Goal: Task Accomplishment & Management: Manage account settings

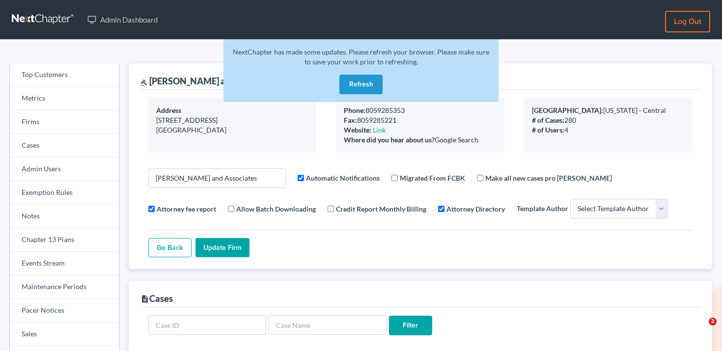
select select
click at [78, 117] on link "Firms" at bounding box center [64, 122] width 109 height 24
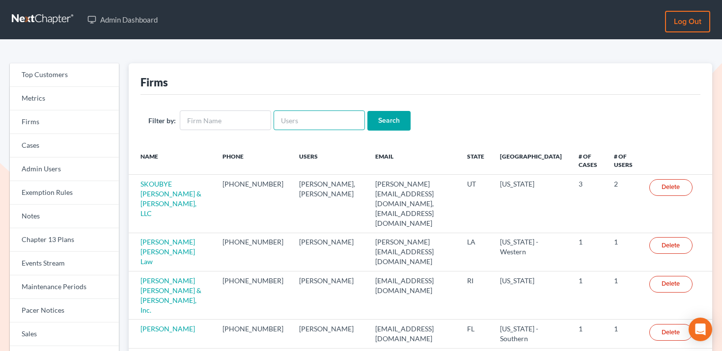
click at [318, 119] on input "text" at bounding box center [318, 120] width 91 height 20
paste input "[PERSON_NAME][EMAIL_ADDRESS][DOMAIN_NAME]"
type input "[PERSON_NAME][EMAIL_ADDRESS][DOMAIN_NAME]"
click at [393, 117] on input "Search" at bounding box center [388, 121] width 43 height 20
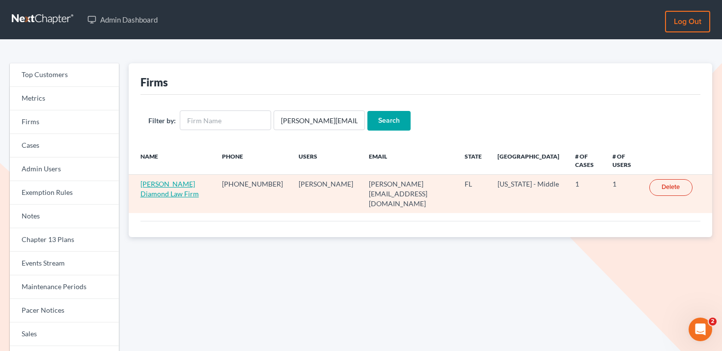
click at [163, 183] on link "[PERSON_NAME] Diamond Law Firm" at bounding box center [169, 189] width 58 height 18
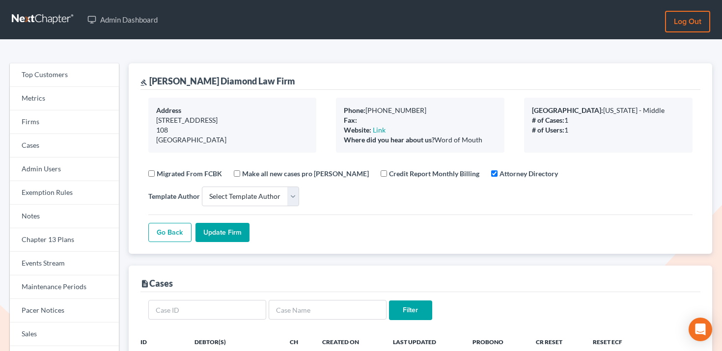
select select
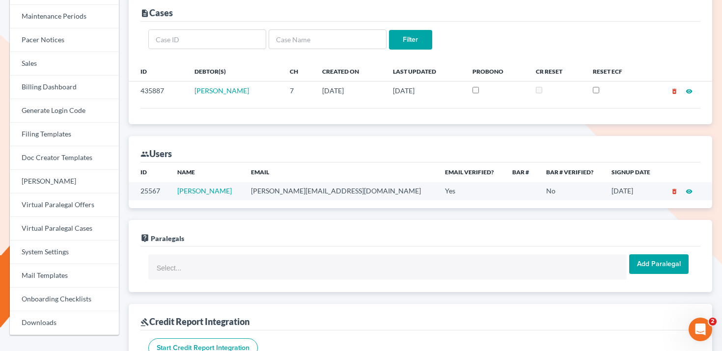
scroll to position [271, 0]
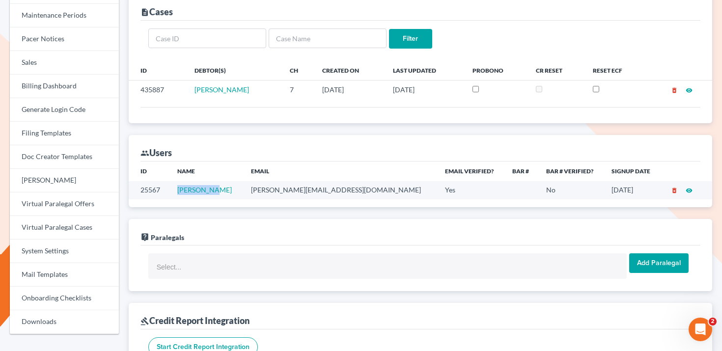
drag, startPoint x: 230, startPoint y: 190, endPoint x: 180, endPoint y: 190, distance: 50.1
click at [180, 190] on td "[PERSON_NAME]" at bounding box center [205, 190] width 73 height 18
copy link "[PERSON_NAME]"
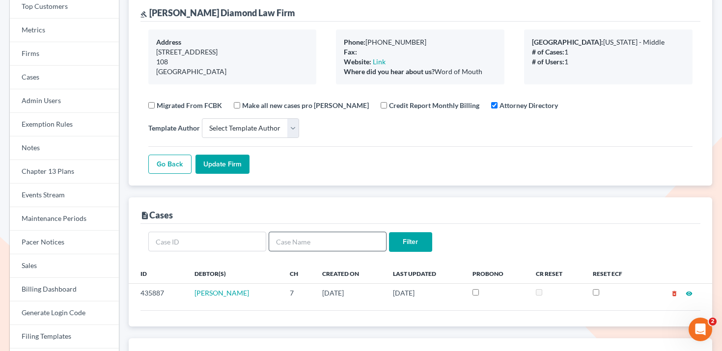
scroll to position [14, 0]
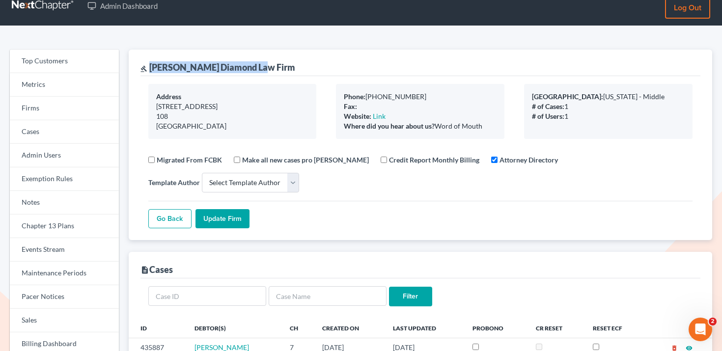
drag, startPoint x: 276, startPoint y: 70, endPoint x: 151, endPoint y: 67, distance: 124.7
click at [151, 67] on div "gavel Ziegler Diamond Law Firm" at bounding box center [420, 63] width 560 height 27
copy div "[PERSON_NAME] Diamond Law Firm"
click at [75, 114] on link "Firms" at bounding box center [64, 109] width 109 height 24
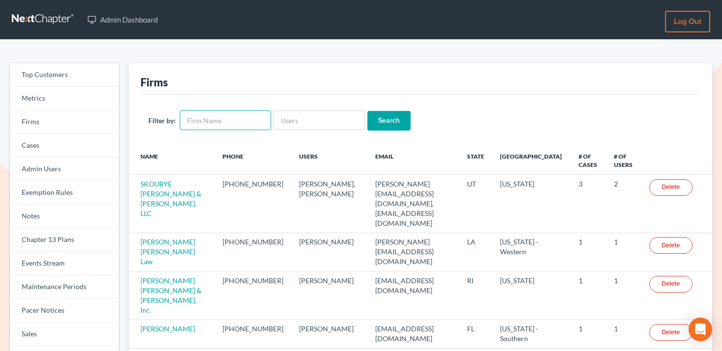
click at [211, 117] on input "text" at bounding box center [225, 120] width 91 height 20
paste input "[PERSON_NAME] Diamond Law Firm"
type input "Ziegler Diamond Law Firm"
click at [397, 117] on input "Search" at bounding box center [388, 121] width 43 height 20
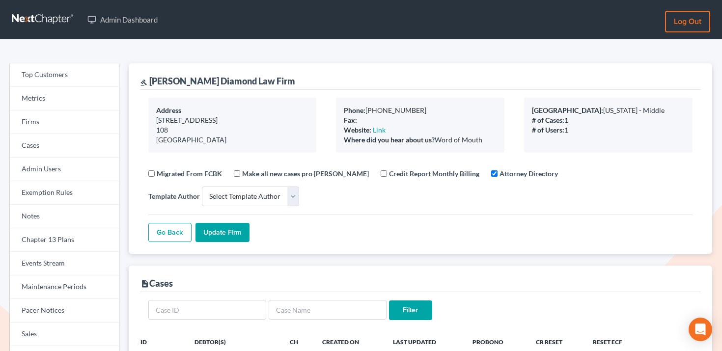
select select
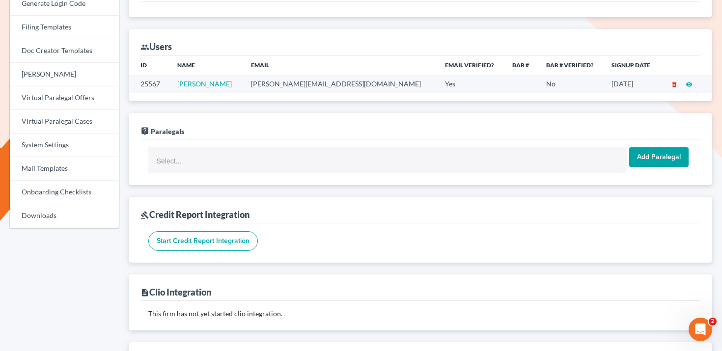
scroll to position [372, 0]
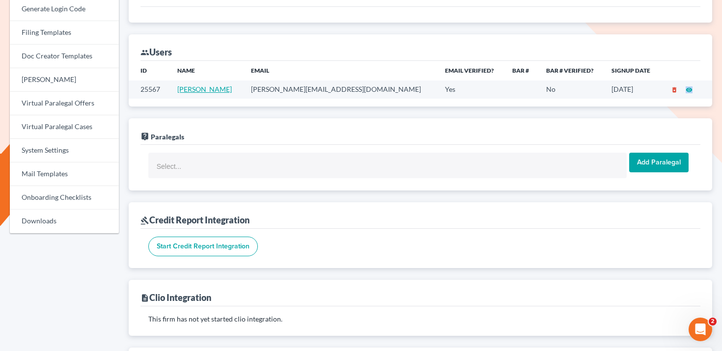
click at [207, 88] on link "[PERSON_NAME]" at bounding box center [204, 89] width 54 height 8
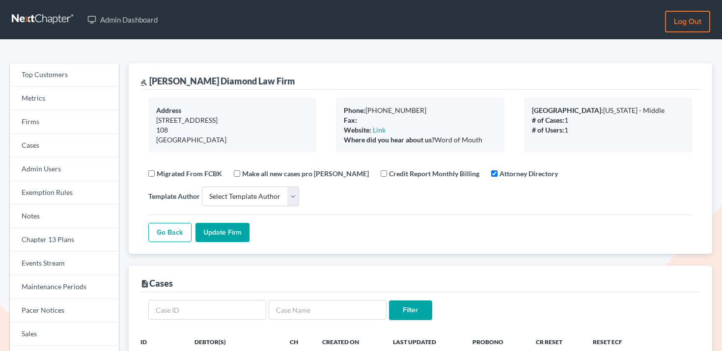
select select
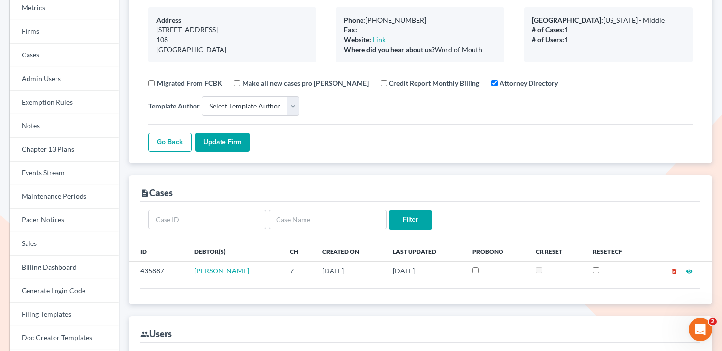
scroll to position [220, 0]
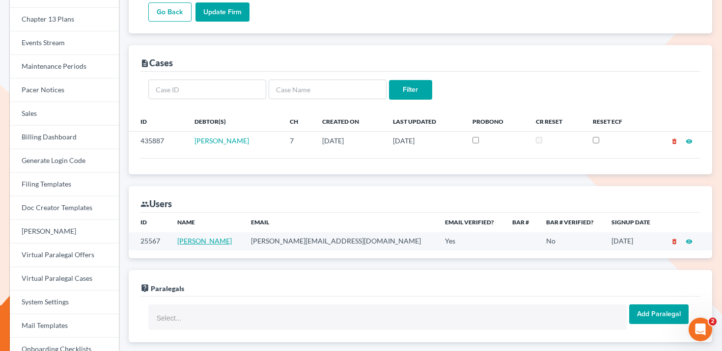
click at [201, 242] on link "[PERSON_NAME]" at bounding box center [204, 241] width 54 height 8
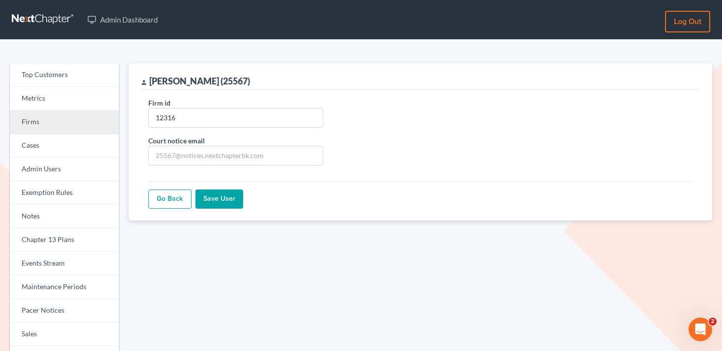
click at [81, 119] on link "Firms" at bounding box center [64, 122] width 109 height 24
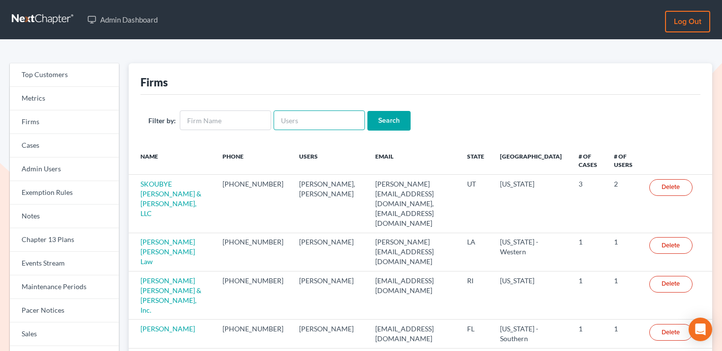
click at [303, 117] on input "text" at bounding box center [318, 120] width 91 height 20
paste input "doug@holbrooklaw.net"
type input "doug@holbrooklaw.net"
click at [371, 115] on input "Search" at bounding box center [388, 121] width 43 height 20
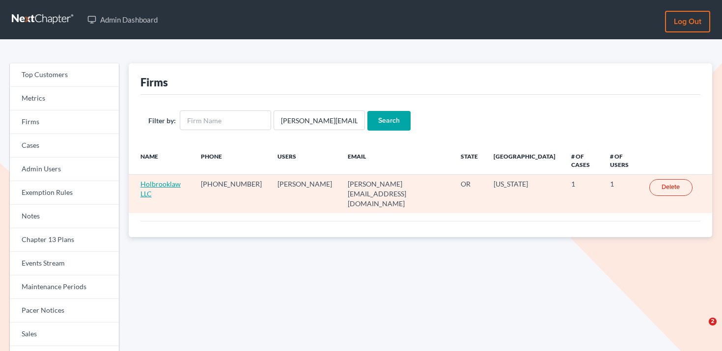
click at [152, 180] on link "Holbrooklaw LLC" at bounding box center [160, 189] width 40 height 18
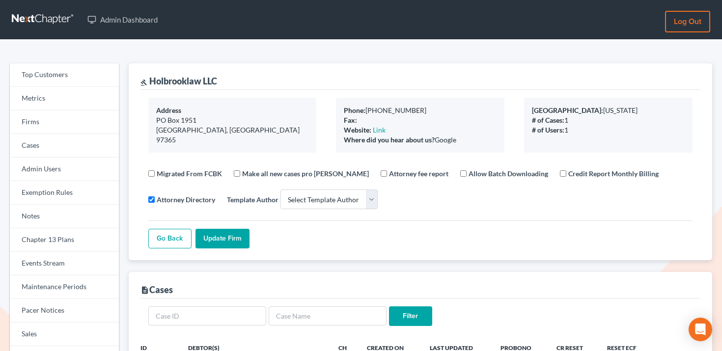
select select
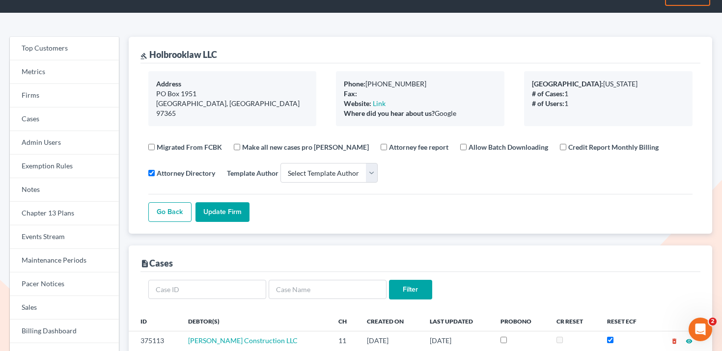
scroll to position [26, 0]
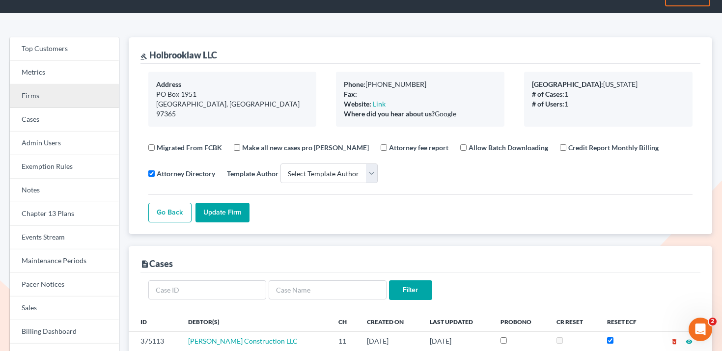
click at [90, 97] on link "Firms" at bounding box center [64, 96] width 109 height 24
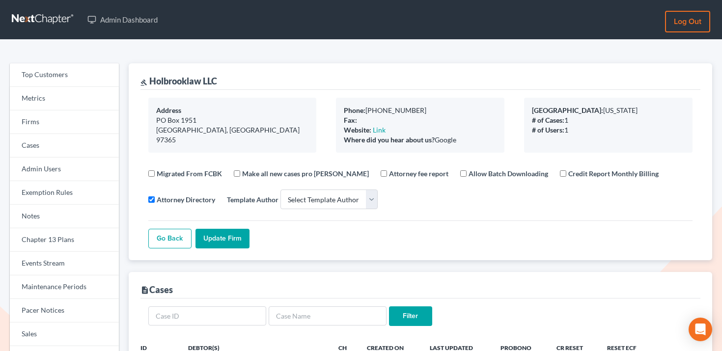
select select
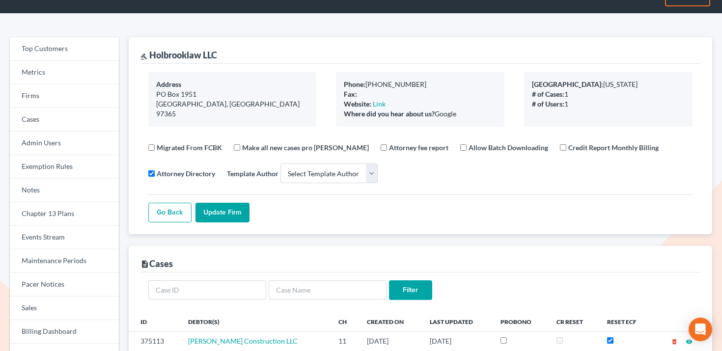
scroll to position [26, 0]
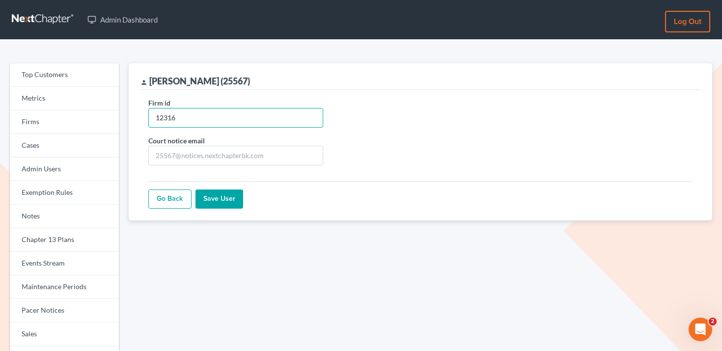
drag, startPoint x: 214, startPoint y: 118, endPoint x: 141, endPoint y: 116, distance: 72.2
click at [141, 116] on div "Firm id 12316 Court notice email Go Back Save User" at bounding box center [420, 155] width 560 height 131
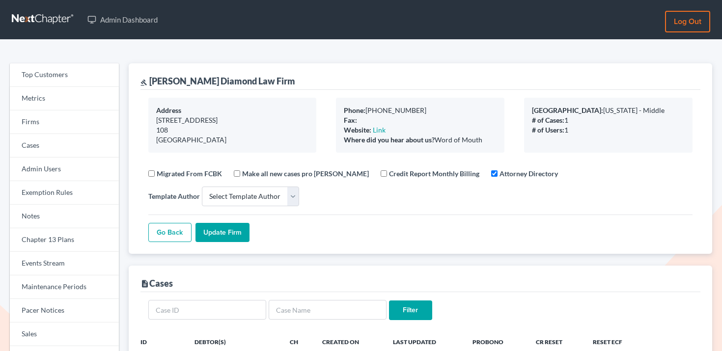
select select
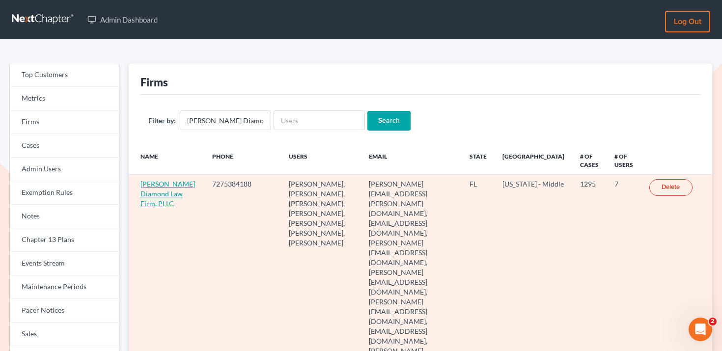
click at [162, 206] on link "[PERSON_NAME] Diamond Law Firm, PLLC" at bounding box center [167, 194] width 54 height 28
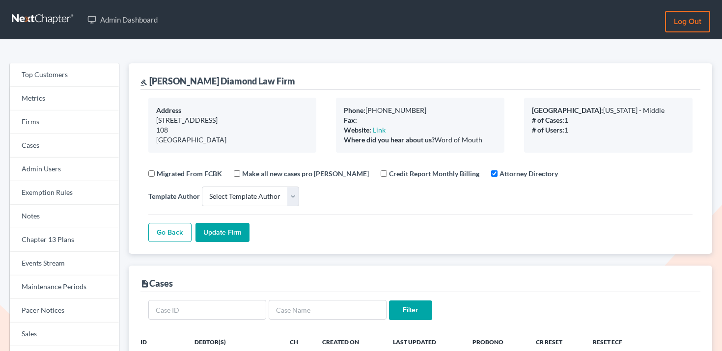
select select
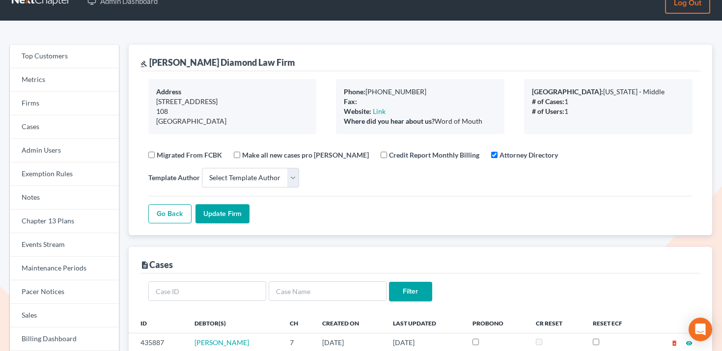
scroll to position [14, 0]
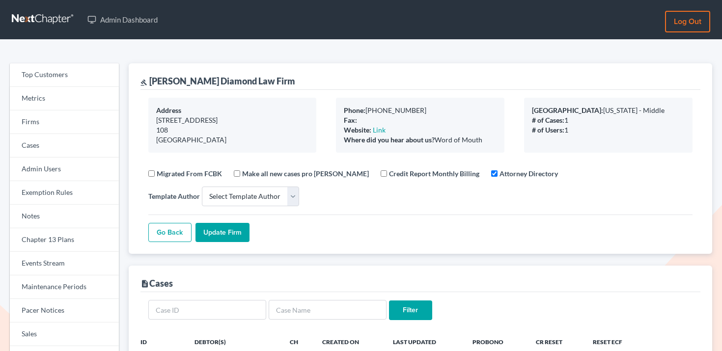
select select
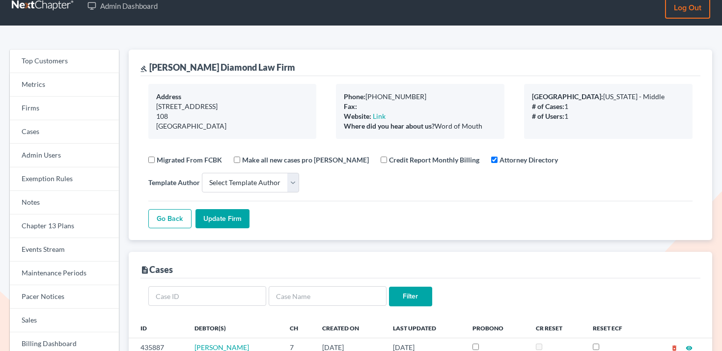
scroll to position [14, 0]
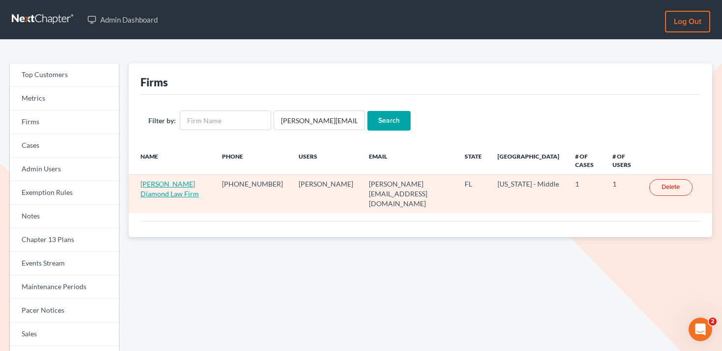
click at [184, 184] on link "[PERSON_NAME] Diamond Law Firm" at bounding box center [169, 189] width 58 height 18
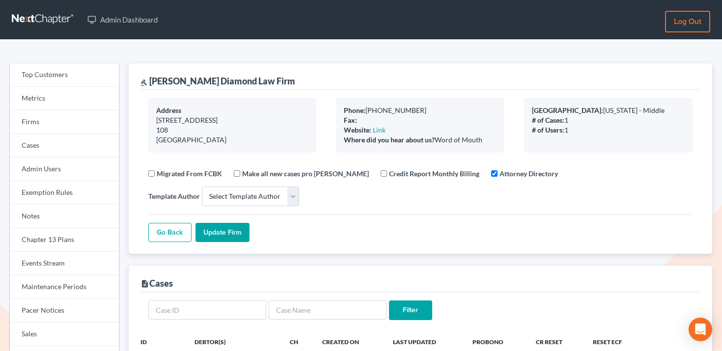
select select
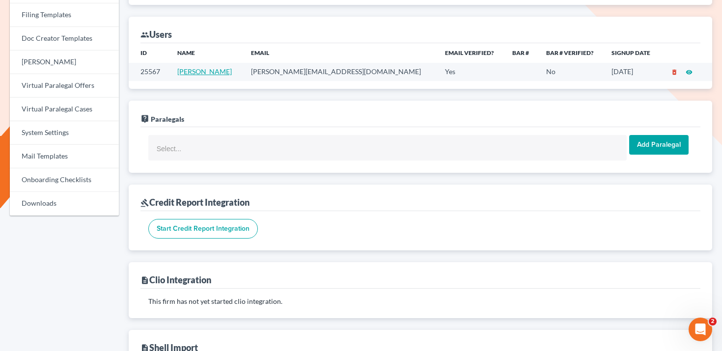
click at [203, 73] on link "Gilyn Aman" at bounding box center [204, 71] width 54 height 8
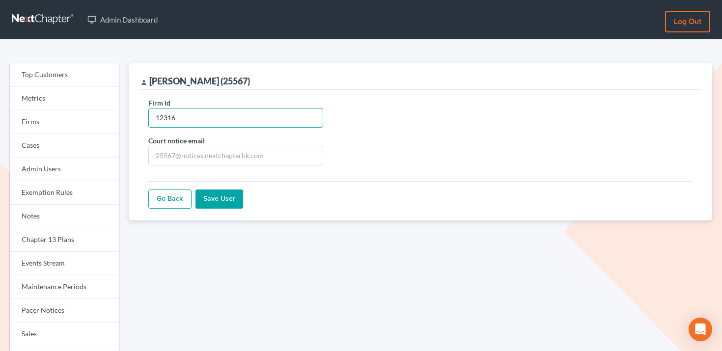
click at [216, 119] on input "12316" at bounding box center [235, 118] width 175 height 20
paste input "6530"
type input "6530"
click at [225, 206] on input "Save User" at bounding box center [219, 200] width 48 height 20
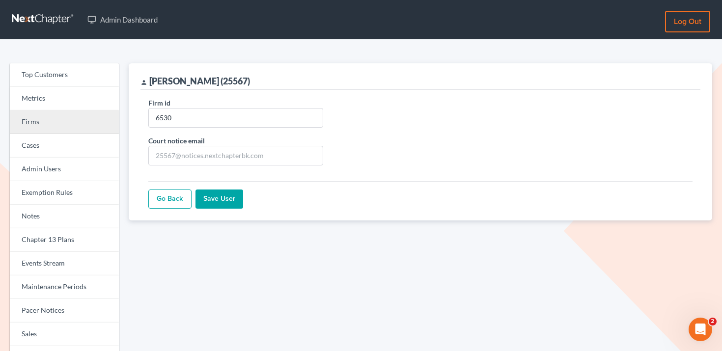
click at [79, 124] on link "Firms" at bounding box center [64, 122] width 109 height 24
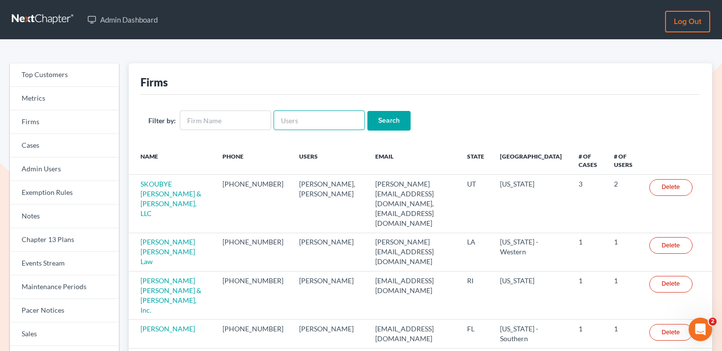
click at [292, 124] on input "text" at bounding box center [318, 120] width 91 height 20
paste input "[PERSON_NAME][EMAIL_ADDRESS][DOMAIN_NAME]"
type input "[PERSON_NAME][EMAIL_ADDRESS][DOMAIN_NAME]"
click at [392, 120] on input "Search" at bounding box center [388, 121] width 43 height 20
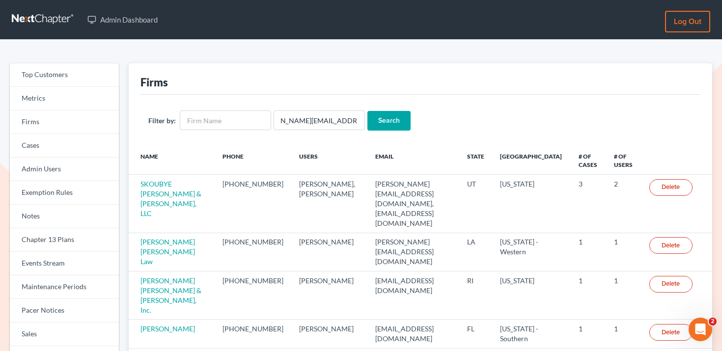
scroll to position [0, 0]
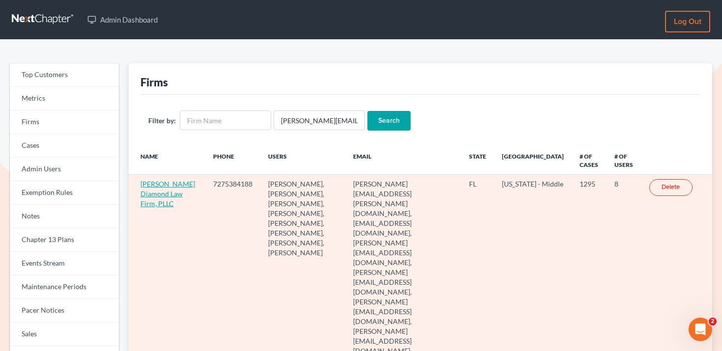
click at [156, 201] on link "[PERSON_NAME] Diamond Law Firm, PLLC" at bounding box center [167, 194] width 54 height 28
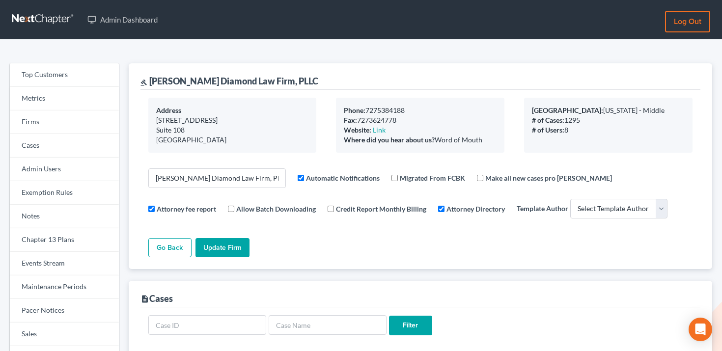
select select
drag, startPoint x: 254, startPoint y: 79, endPoint x: 150, endPoint y: 76, distance: 104.6
click at [150, 76] on div "gavel [PERSON_NAME] Diamond Law Firm, PLLC" at bounding box center [229, 81] width 178 height 12
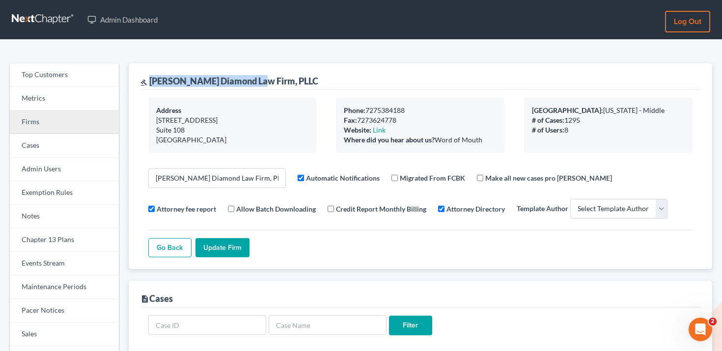
copy div "[PERSON_NAME] Diamond Law Firm"
click at [74, 128] on link "Firms" at bounding box center [64, 122] width 109 height 24
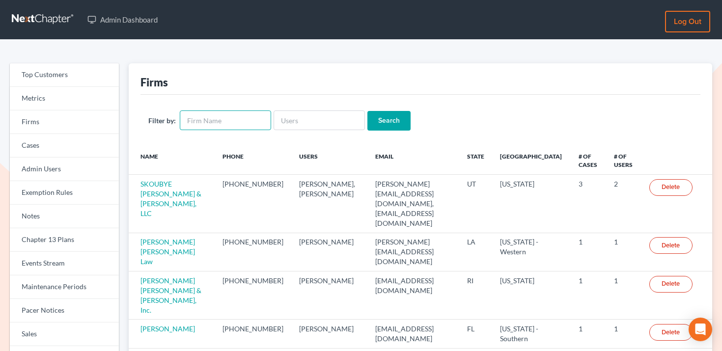
click at [199, 126] on input "text" at bounding box center [225, 120] width 91 height 20
paste input "[PERSON_NAME] Diamond Law Firm"
type input "Ziegler Diamond Law Firm"
click at [378, 118] on input "Search" at bounding box center [388, 121] width 43 height 20
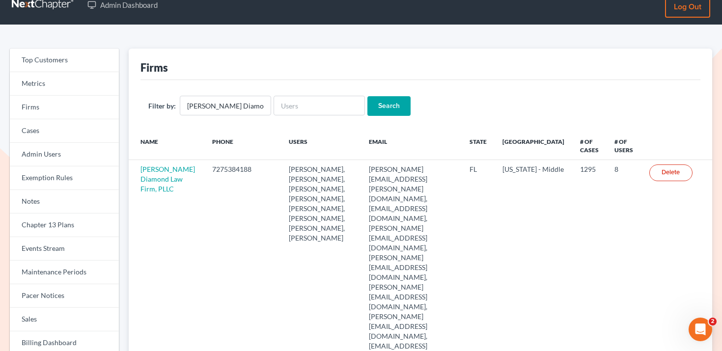
scroll to position [16, 0]
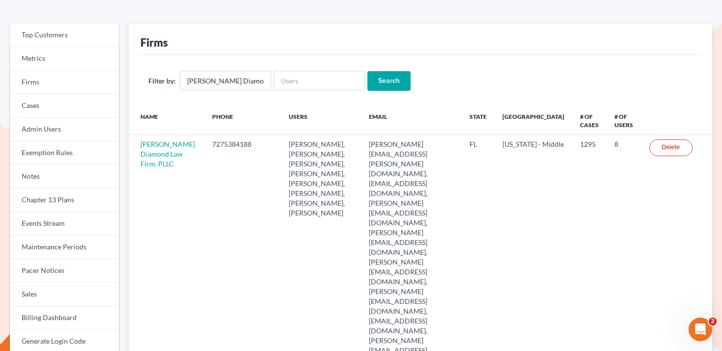
scroll to position [41, 0]
type input "Deleting..."
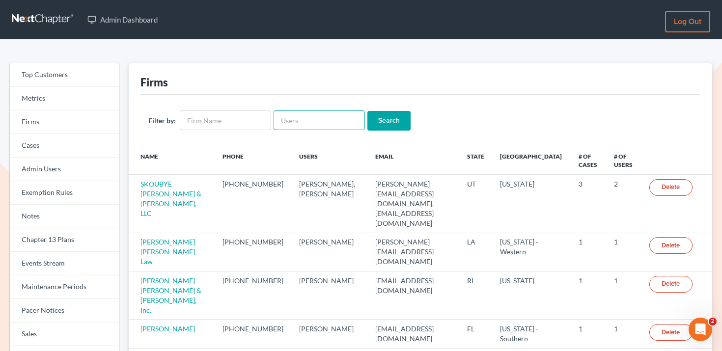
click at [291, 117] on input "text" at bounding box center [318, 120] width 91 height 20
paste input "nickcthompson@live.com"
type input "nickcthompson@live.com"
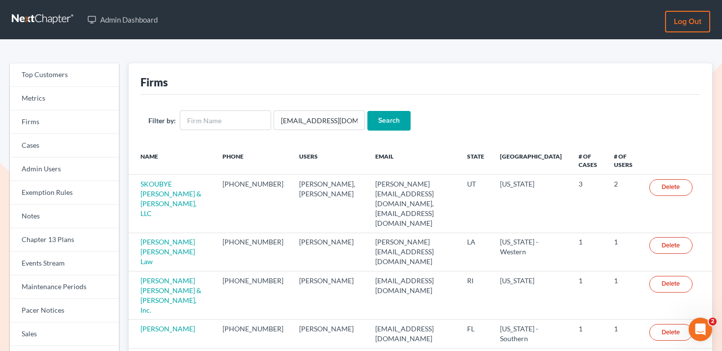
click at [392, 114] on input "Search" at bounding box center [388, 121] width 43 height 20
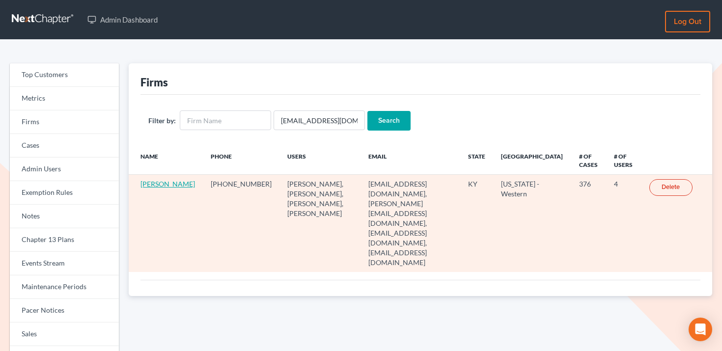
click at [158, 188] on link "[PERSON_NAME]" at bounding box center [167, 184] width 54 height 8
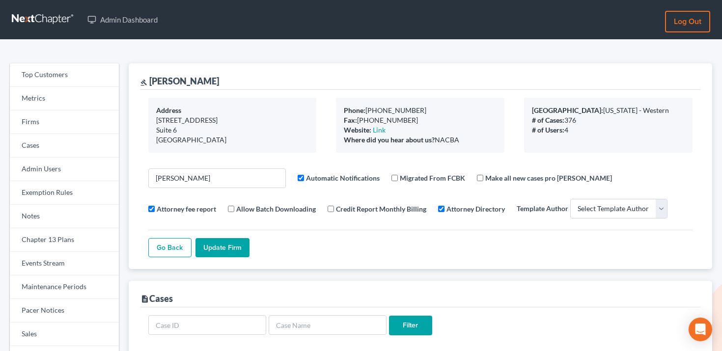
select select
click at [93, 125] on link "Firms" at bounding box center [64, 122] width 109 height 24
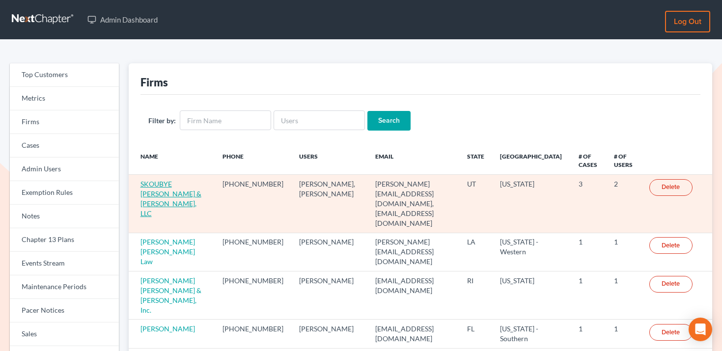
click at [192, 182] on link "SKOUBYE NIELSON & JOHANSEN, LLC" at bounding box center [170, 199] width 61 height 38
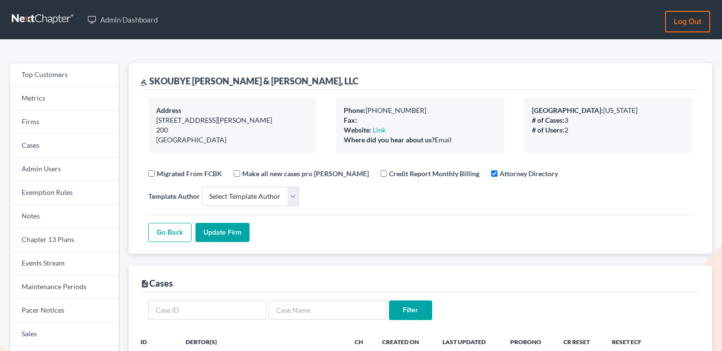
select select
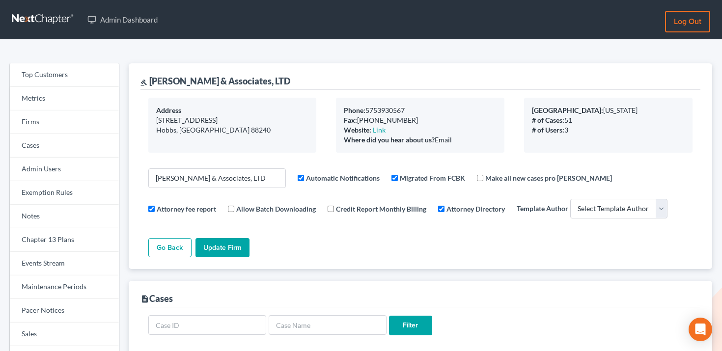
select select
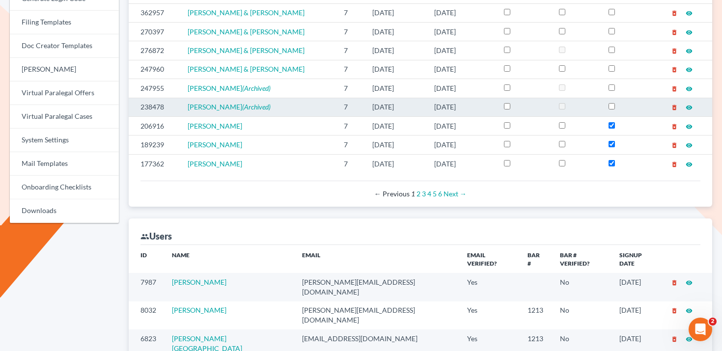
scroll to position [499, 0]
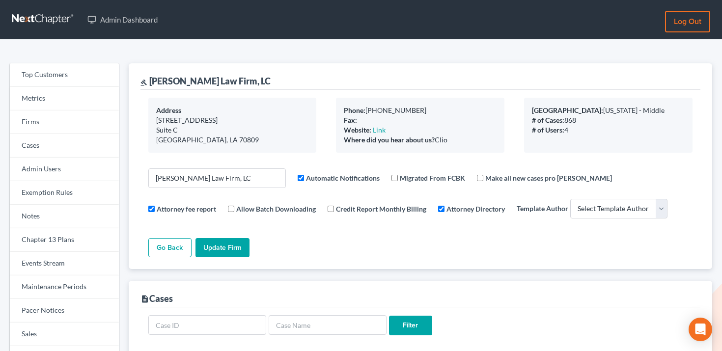
select select
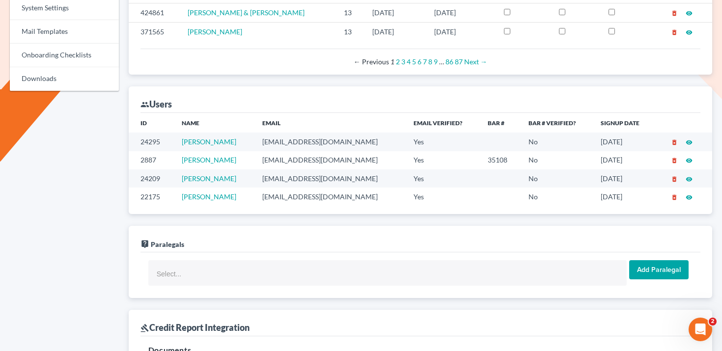
scroll to position [546, 0]
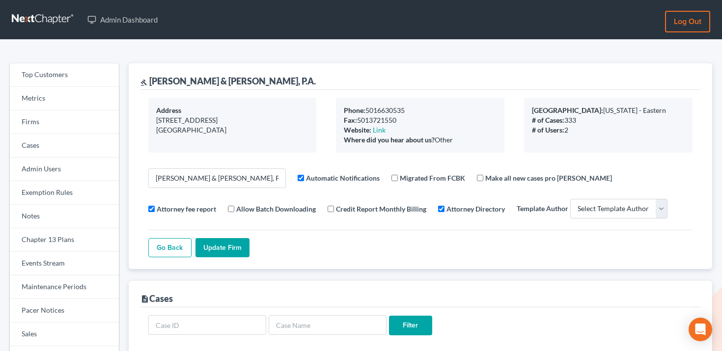
select select
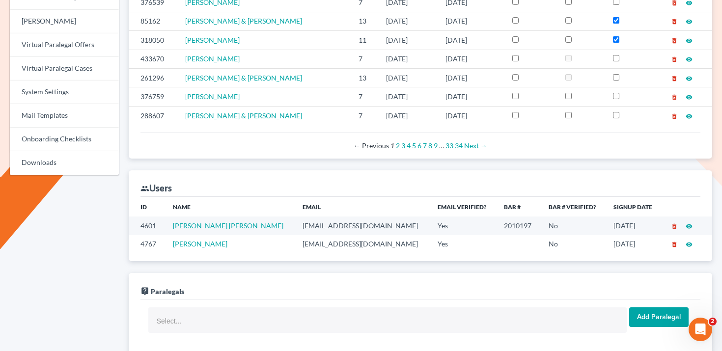
scroll to position [486, 0]
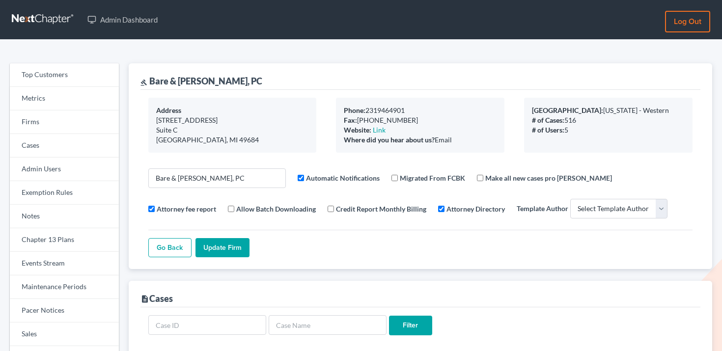
select select
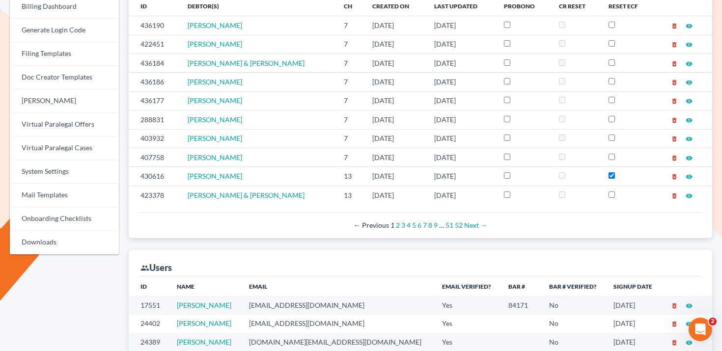
scroll to position [394, 0]
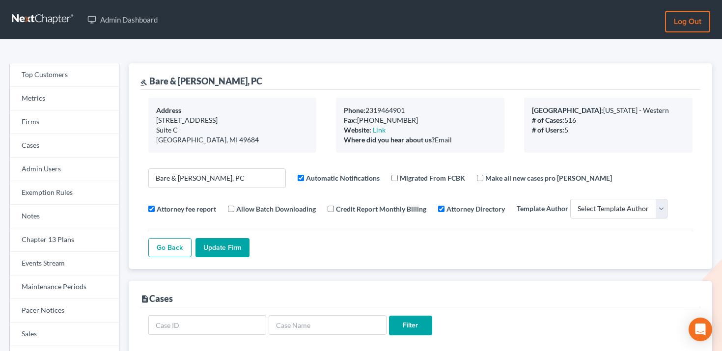
select select
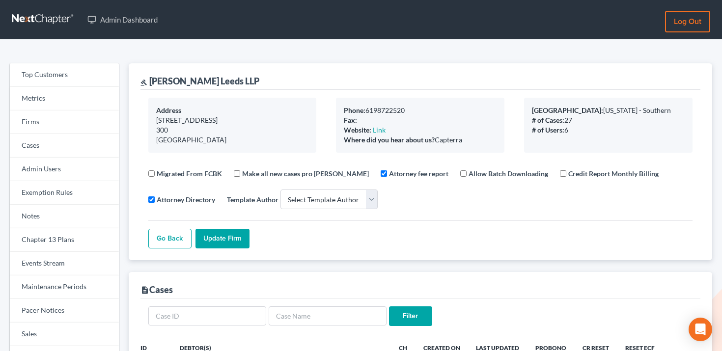
select select
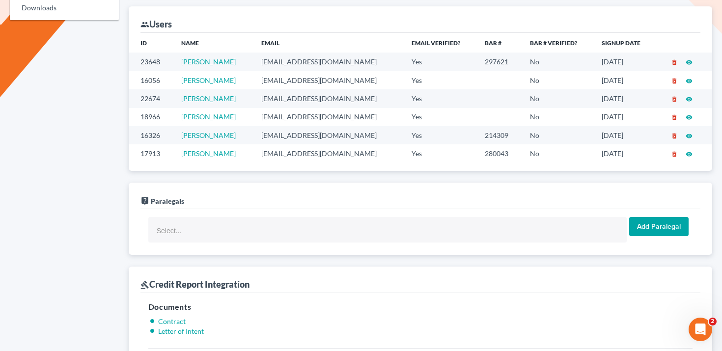
scroll to position [595, 0]
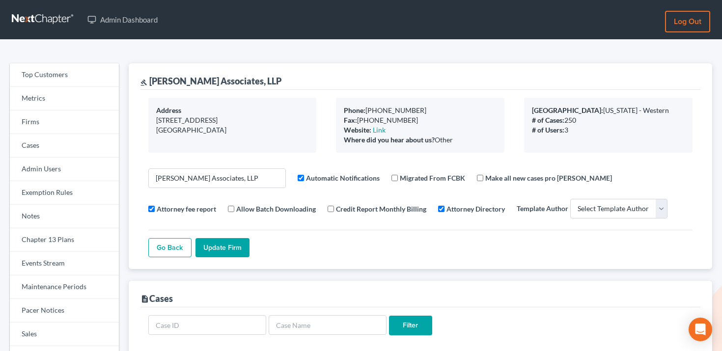
select select
click at [56, 121] on link "Firms" at bounding box center [64, 122] width 109 height 24
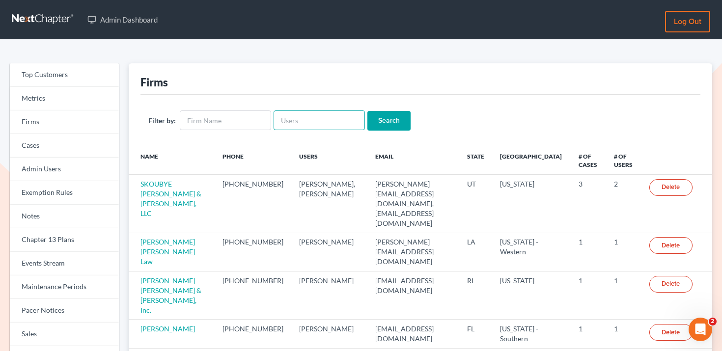
click at [290, 120] on input "text" at bounding box center [318, 120] width 91 height 20
type input "[PERSON_NAME]"
click at [367, 111] on input "Search" at bounding box center [388, 121] width 43 height 20
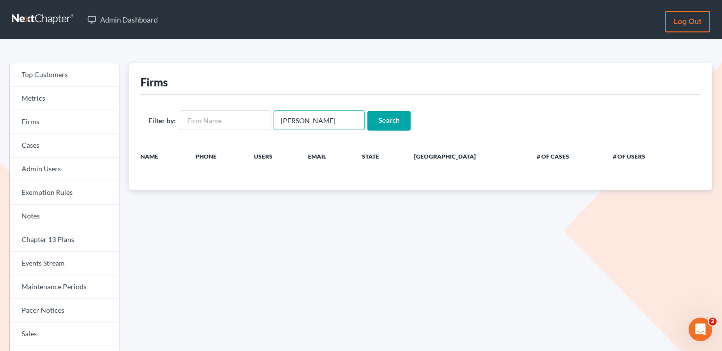
click at [297, 119] on input "[PERSON_NAME]" at bounding box center [318, 120] width 91 height 20
type input "s"
click at [292, 120] on input "text" at bounding box center [318, 120] width 91 height 20
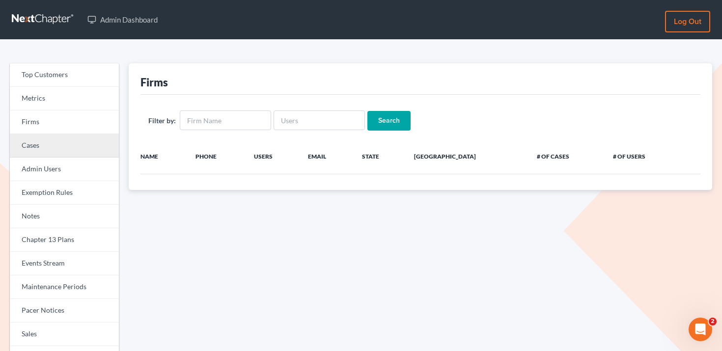
click at [72, 143] on link "Cases" at bounding box center [64, 146] width 109 height 24
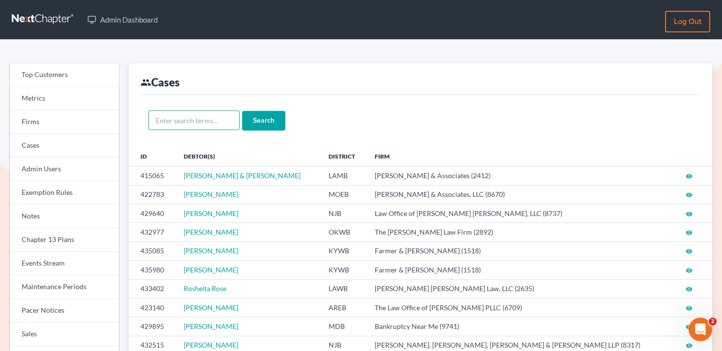
click at [199, 117] on input "text" at bounding box center [193, 120] width 91 height 20
paste input "430502"
type input "430502"
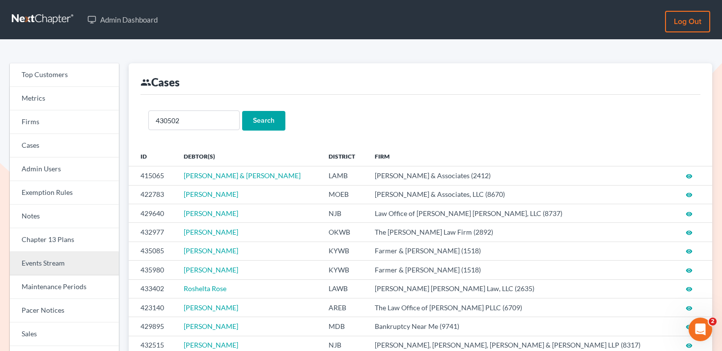
click at [81, 254] on link "Events Stream" at bounding box center [64, 264] width 109 height 24
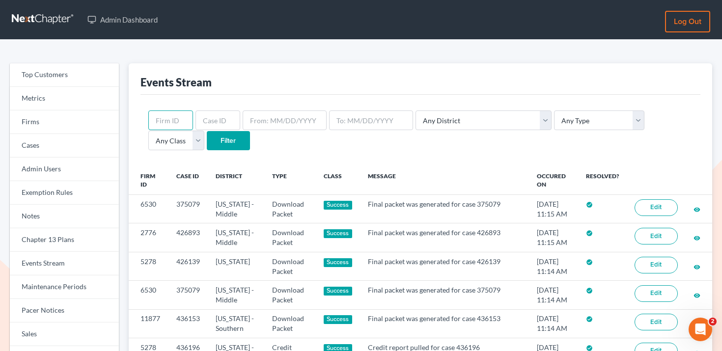
click at [177, 122] on input "text" at bounding box center [170, 120] width 45 height 20
type input "CGI"
click at [207, 131] on input "Filter" at bounding box center [228, 141] width 43 height 20
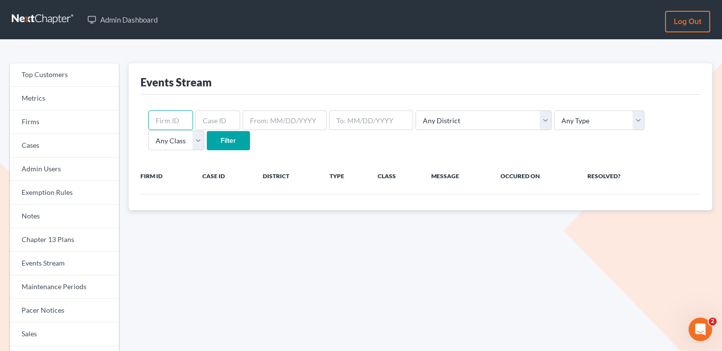
click at [184, 122] on input "text" at bounding box center [170, 120] width 45 height 20
type input "CFGI"
click at [207, 131] on input "Filter" at bounding box center [228, 141] width 43 height 20
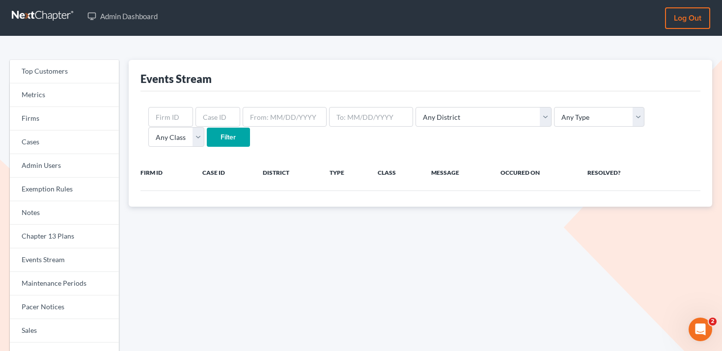
scroll to position [7, 0]
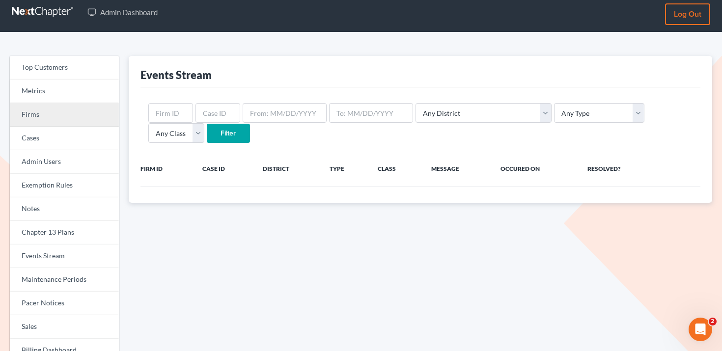
click at [62, 120] on link "Firms" at bounding box center [64, 115] width 109 height 24
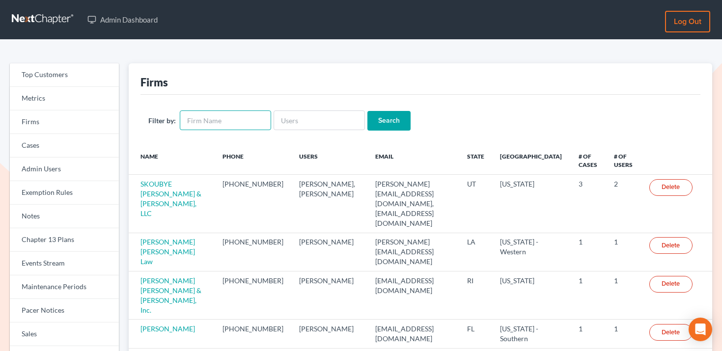
click at [200, 119] on input "text" at bounding box center [225, 120] width 91 height 20
click at [367, 111] on input "Search" at bounding box center [388, 121] width 43 height 20
click at [246, 128] on input "CFGI" at bounding box center [225, 121] width 91 height 20
click at [251, 120] on input "CFGI" at bounding box center [225, 121] width 91 height 20
type input "CFGI"
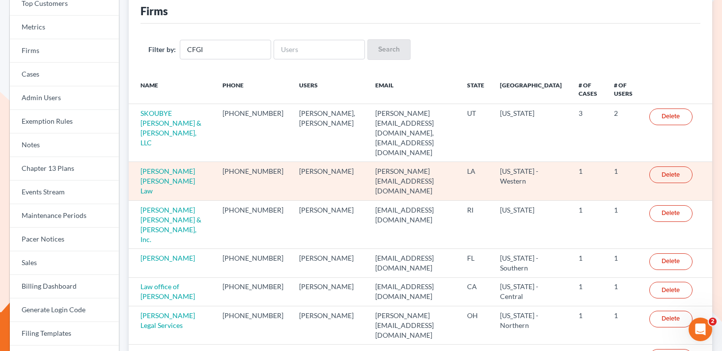
scroll to position [30, 0]
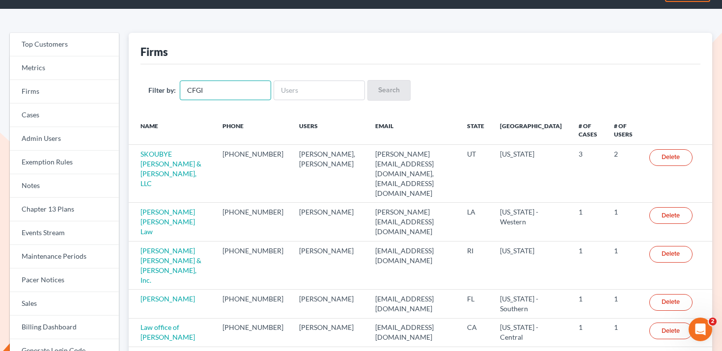
click at [205, 97] on input "CFGI" at bounding box center [225, 91] width 91 height 20
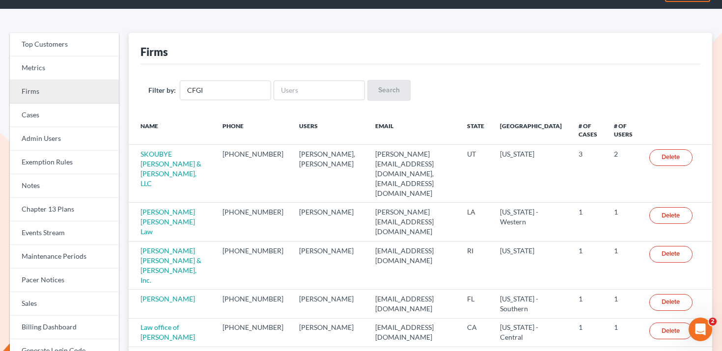
click at [66, 92] on link "Firms" at bounding box center [64, 92] width 109 height 24
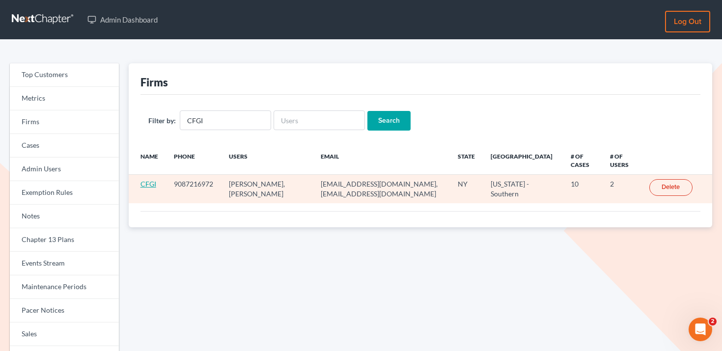
click at [147, 182] on link "CFGI" at bounding box center [148, 184] width 16 height 8
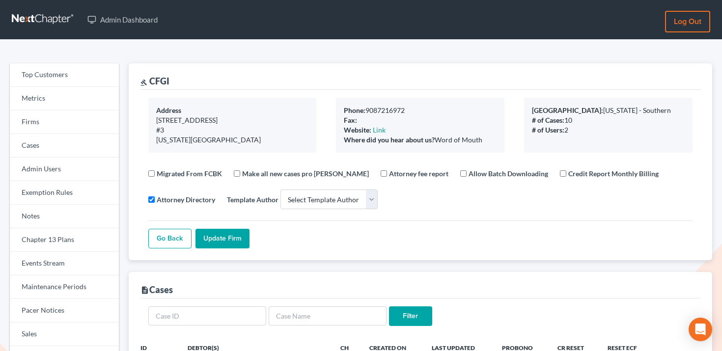
select select
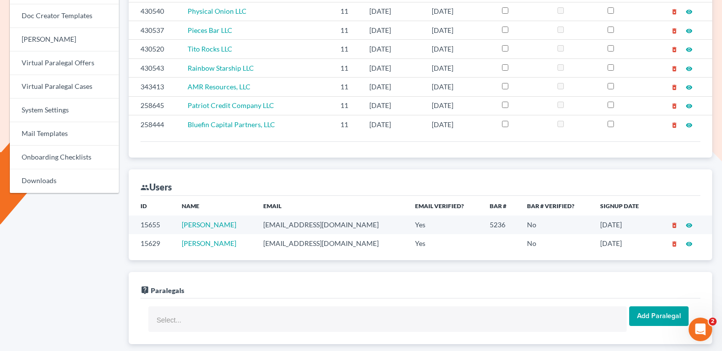
scroll to position [531, 0]
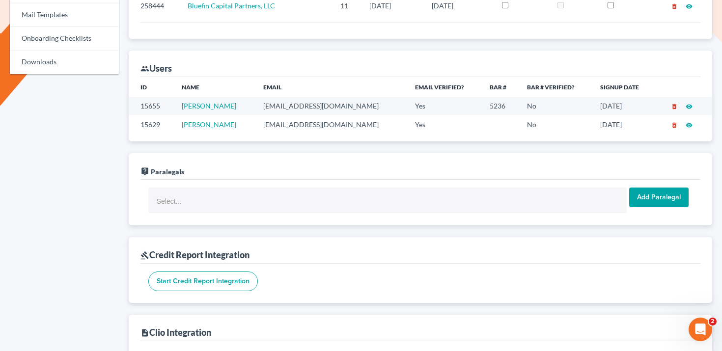
click at [300, 106] on td "mbillion@billionlawgroup.com" at bounding box center [331, 106] width 152 height 18
copy td "mbillion@billionlawgroup.com"
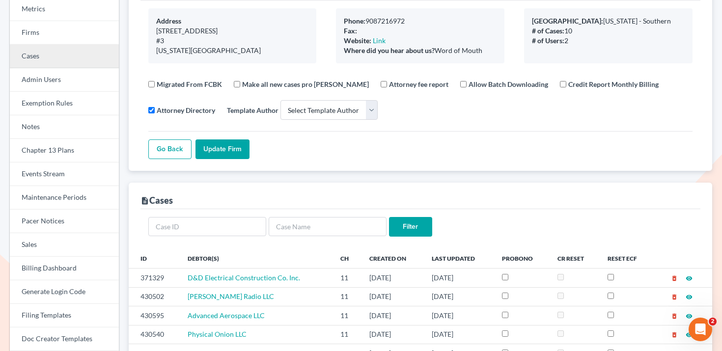
scroll to position [52, 0]
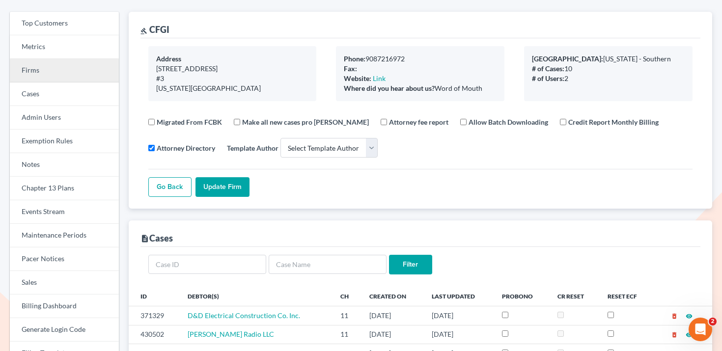
click at [82, 78] on link "Firms" at bounding box center [64, 71] width 109 height 24
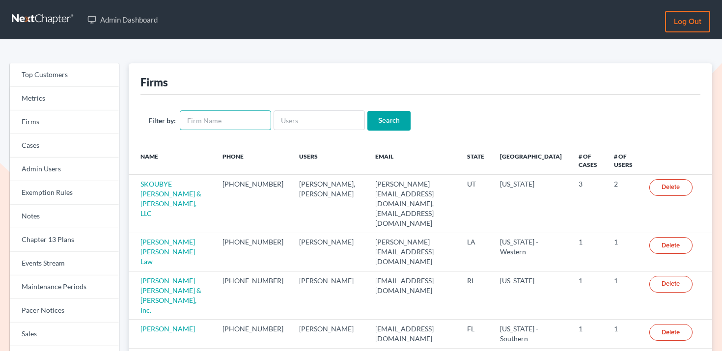
click at [217, 115] on input "text" at bounding box center [225, 120] width 91 height 20
type input "[PERSON_NAME]"
click at [389, 124] on input "Search" at bounding box center [388, 121] width 43 height 20
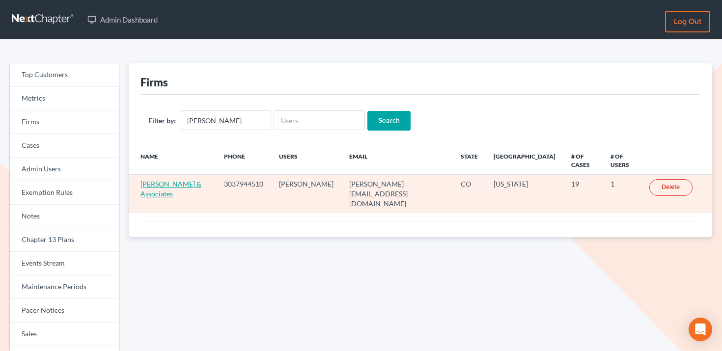
click at [166, 187] on link "[PERSON_NAME] & Associates" at bounding box center [170, 189] width 61 height 18
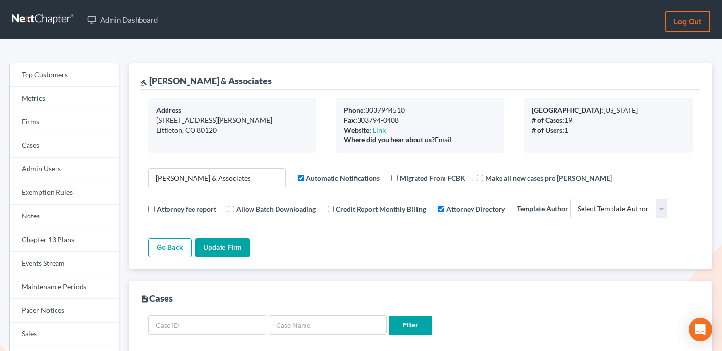
select select
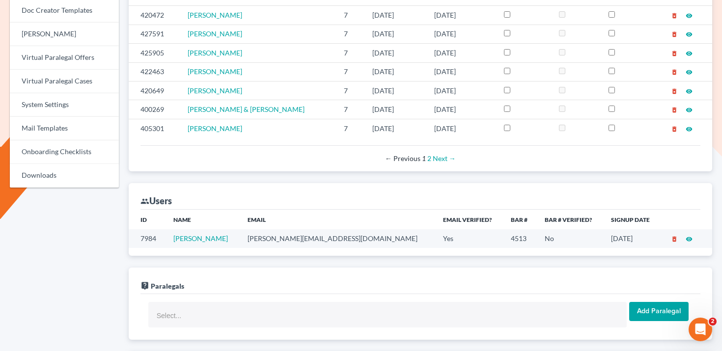
scroll to position [315, 0]
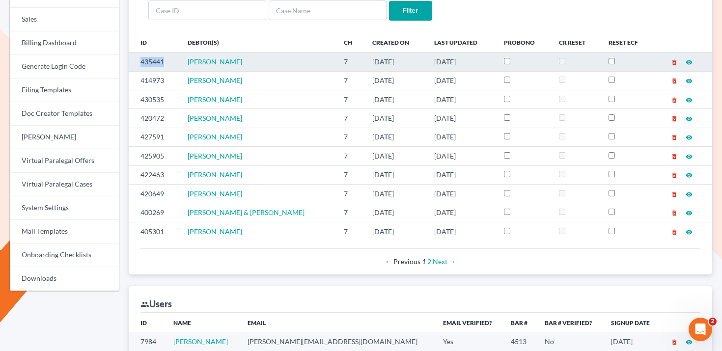
drag, startPoint x: 170, startPoint y: 61, endPoint x: 129, endPoint y: 59, distance: 40.8
click at [129, 59] on td "435441" at bounding box center [154, 62] width 51 height 19
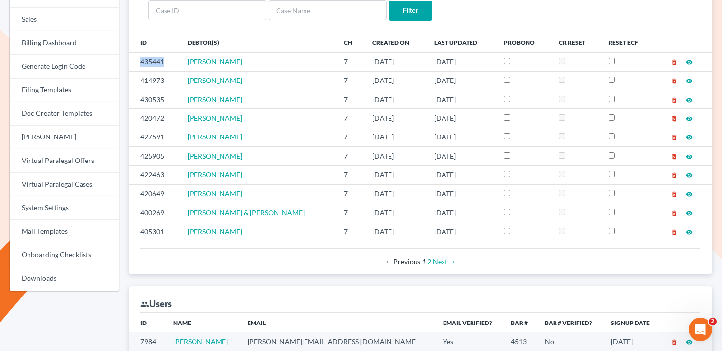
copy td "435441"
